Goal: Find specific page/section: Find specific page/section

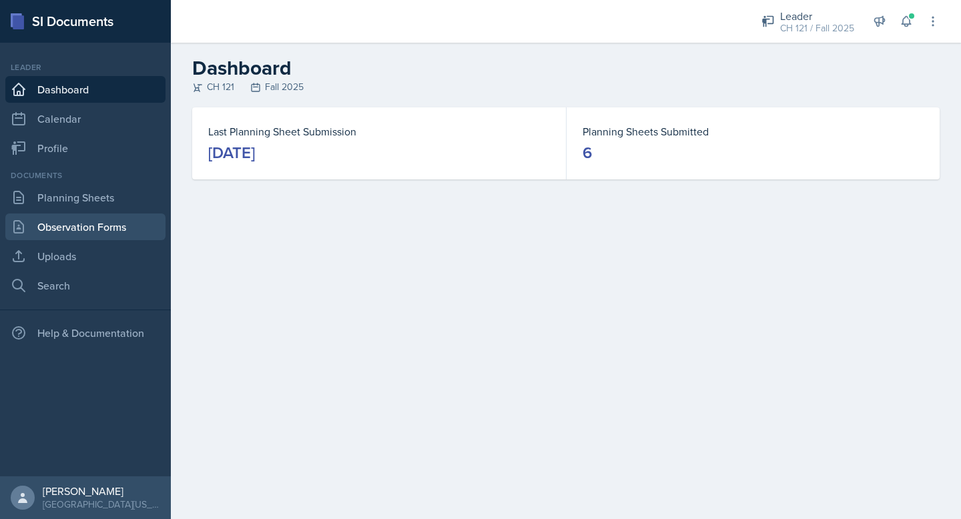
click at [97, 228] on link "Observation Forms" at bounding box center [85, 226] width 160 height 27
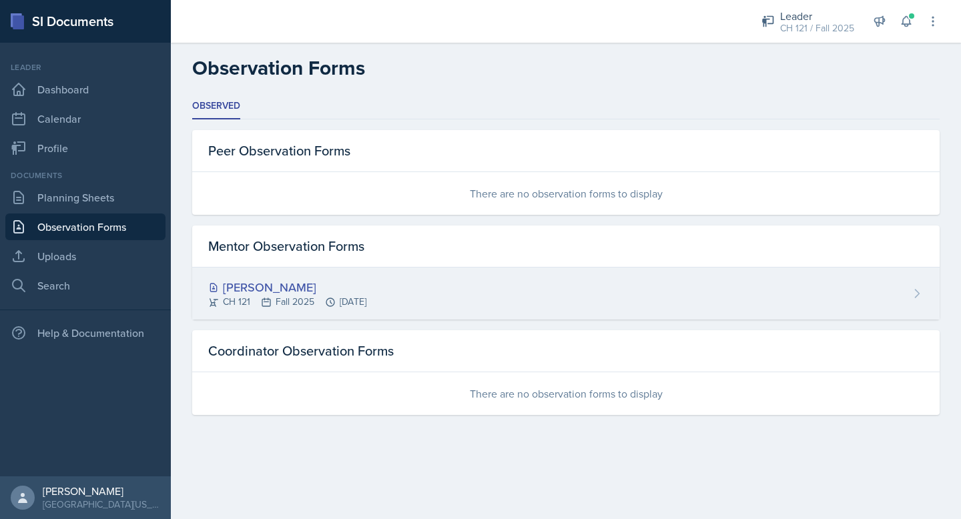
click at [296, 284] on div "[PERSON_NAME]" at bounding box center [287, 287] width 158 height 18
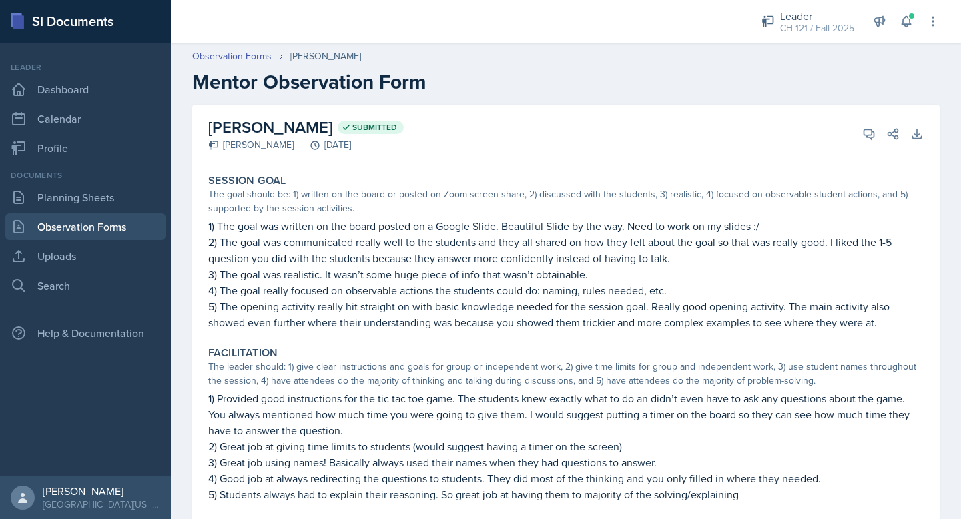
click at [54, 233] on link "Observation Forms" at bounding box center [85, 226] width 160 height 27
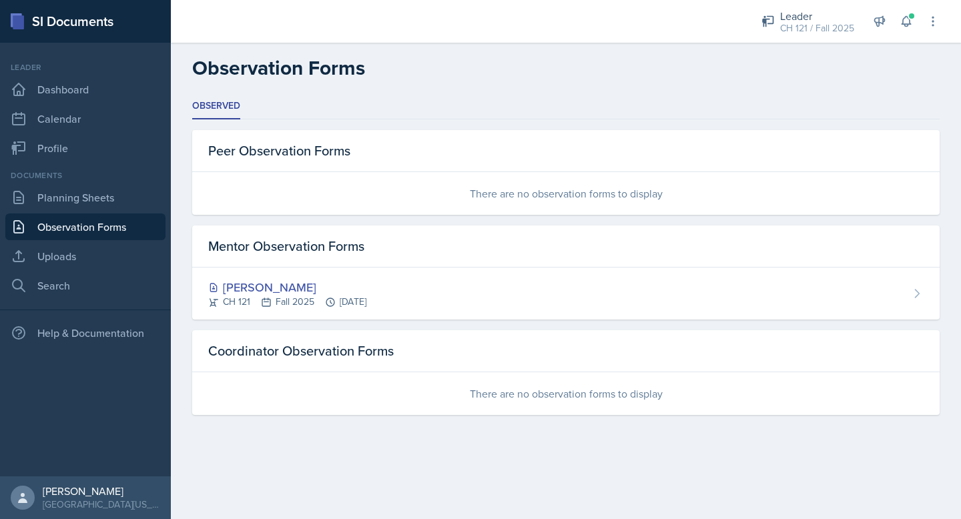
click at [740, 19] on div "Leader CH 121 / Fall 2025 Leader CH 121 / Fall 2024 Leader CH 121 / Fall 2025 A…" at bounding box center [566, 21] width 790 height 43
click at [791, 18] on div "Leader" at bounding box center [817, 16] width 74 height 16
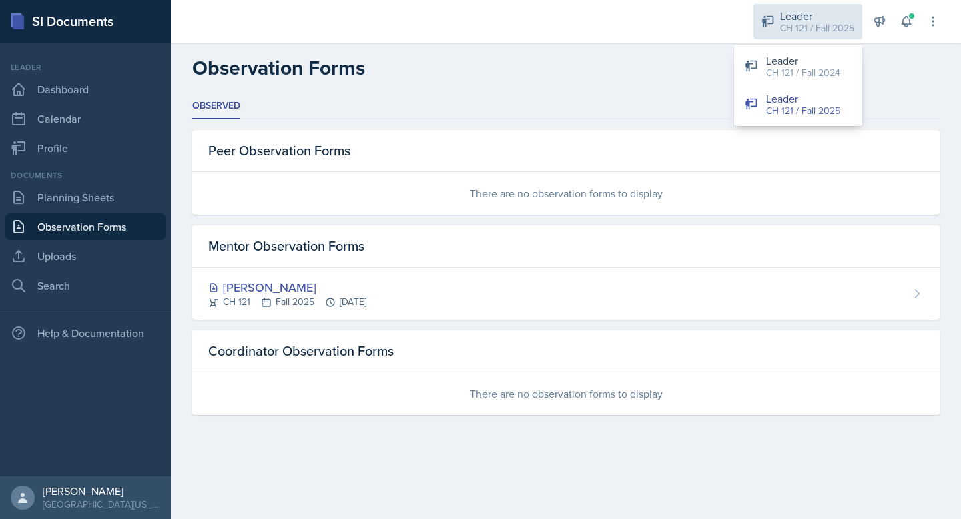
click at [791, 18] on div "Leader" at bounding box center [817, 16] width 74 height 16
